Goal: Information Seeking & Learning: Check status

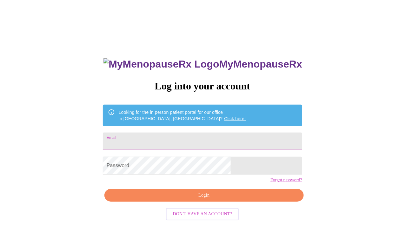
click at [153, 141] on input "Email" at bounding box center [202, 142] width 199 height 18
type input "[PERSON_NAME][EMAIL_ADDRESS][DOMAIN_NAME]"
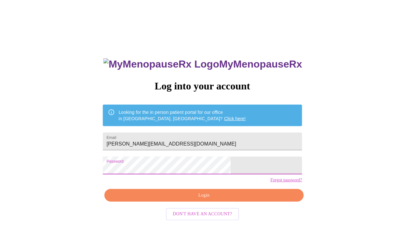
click at [173, 200] on span "Login" at bounding box center [204, 196] width 185 height 8
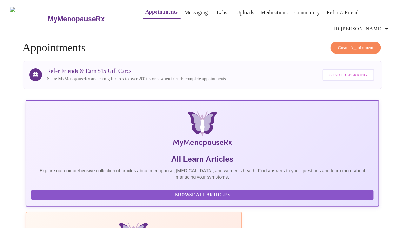
click at [217, 13] on link "Labs" at bounding box center [222, 12] width 10 height 9
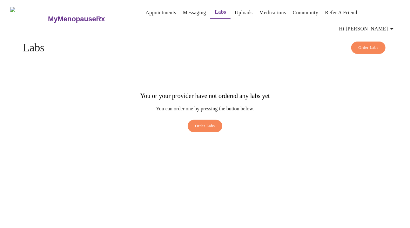
click at [184, 12] on link "Messaging" at bounding box center [194, 12] width 23 height 9
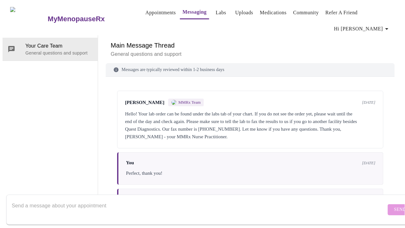
scroll to position [14, 0]
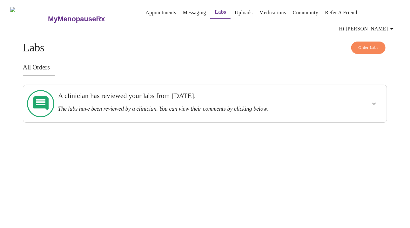
click at [150, 92] on h3 "A clinician has reviewed your labs from [DATE]." at bounding box center [187, 96] width 259 height 8
click at [42, 90] on icon at bounding box center [40, 103] width 27 height 27
click at [374, 100] on icon "show more" at bounding box center [374, 104] width 8 height 8
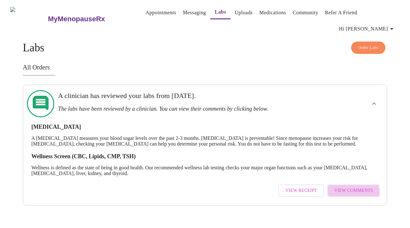
click at [352, 187] on span "View Comments" at bounding box center [353, 191] width 39 height 8
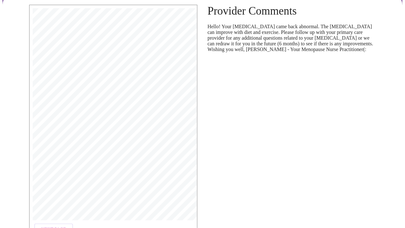
scroll to position [95, 0]
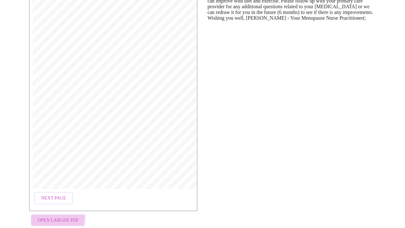
click at [47, 217] on span "Open Larger PDF" at bounding box center [58, 221] width 41 height 8
click at [311, 43] on div "Provider Comments Hello! Your [MEDICAL_DATA] came back abnormal. The [MEDICAL_D…" at bounding box center [292, 101] width 178 height 267
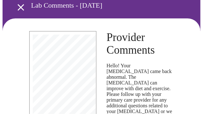
scroll to position [125, 0]
